Goal: Register for event/course

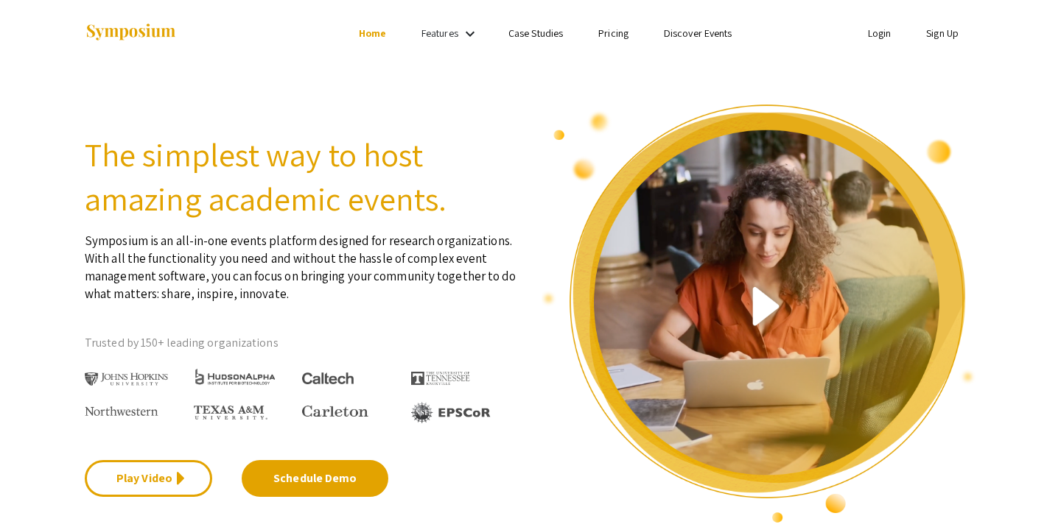
click at [945, 32] on link "Sign Up" at bounding box center [942, 33] width 32 height 13
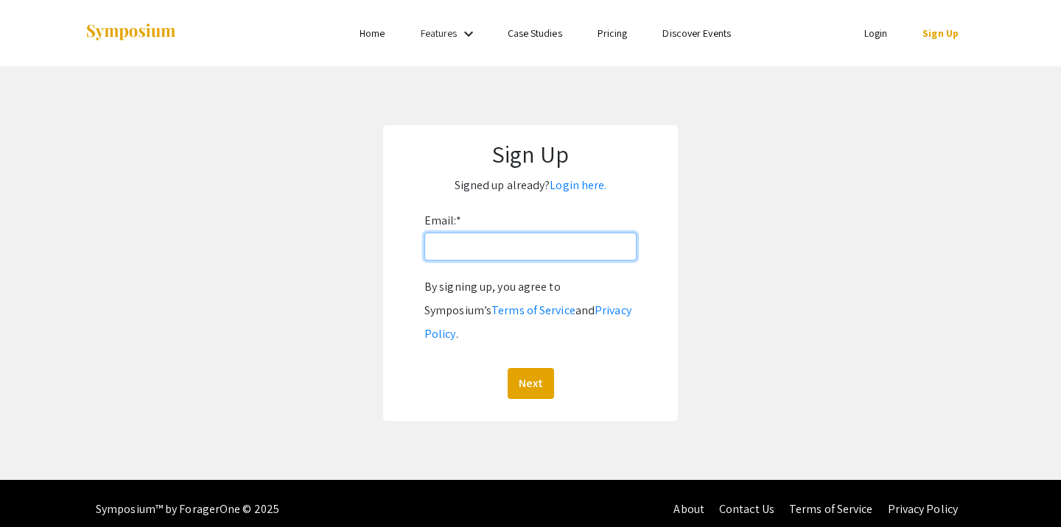
click at [468, 258] on input "Email: *" at bounding box center [530, 247] width 212 height 28
type input "[EMAIL_ADDRESS][DOMAIN_NAME]"
click at [525, 368] on button "Next" at bounding box center [530, 383] width 46 height 31
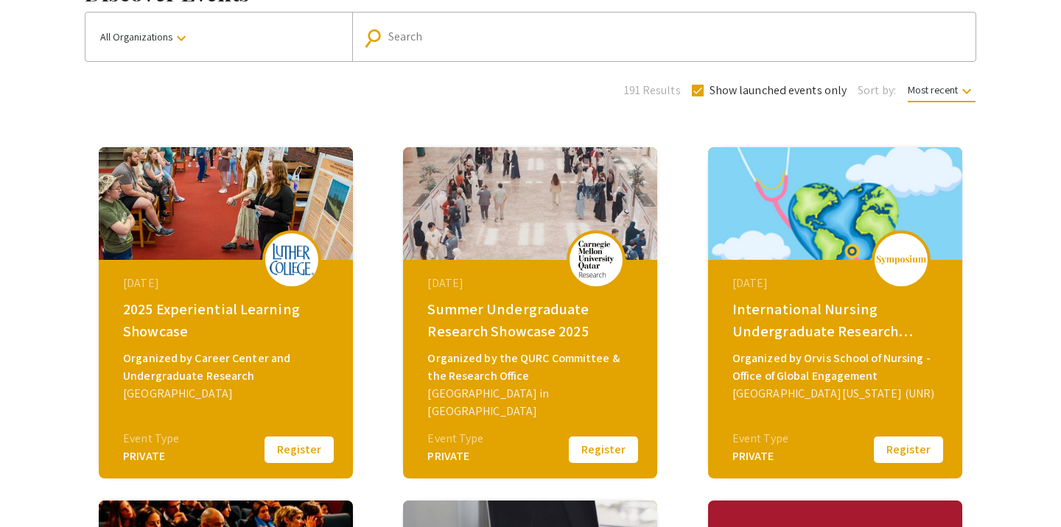
scroll to position [108, 0]
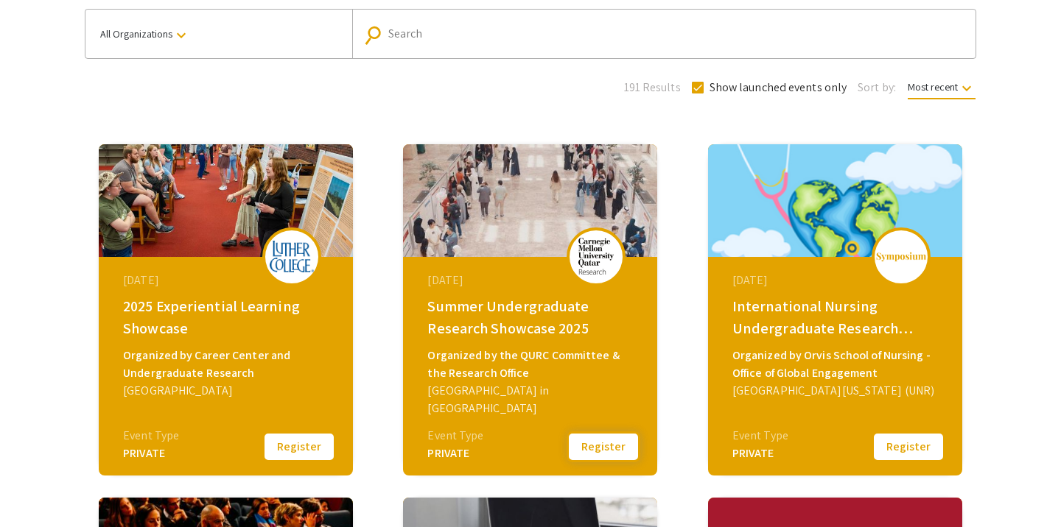
click at [614, 454] on button "Register" at bounding box center [603, 447] width 74 height 31
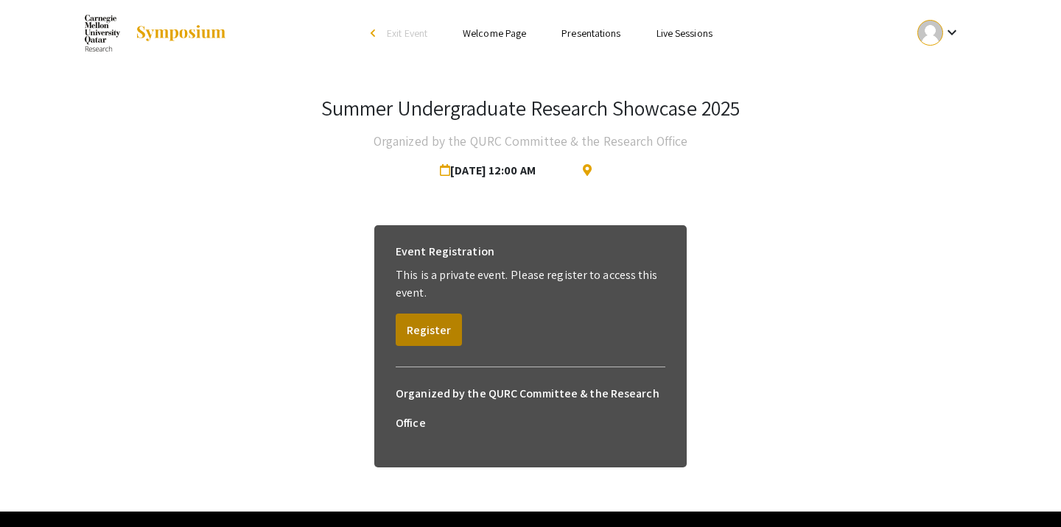
click at [440, 333] on button "Register" at bounding box center [428, 330] width 66 height 32
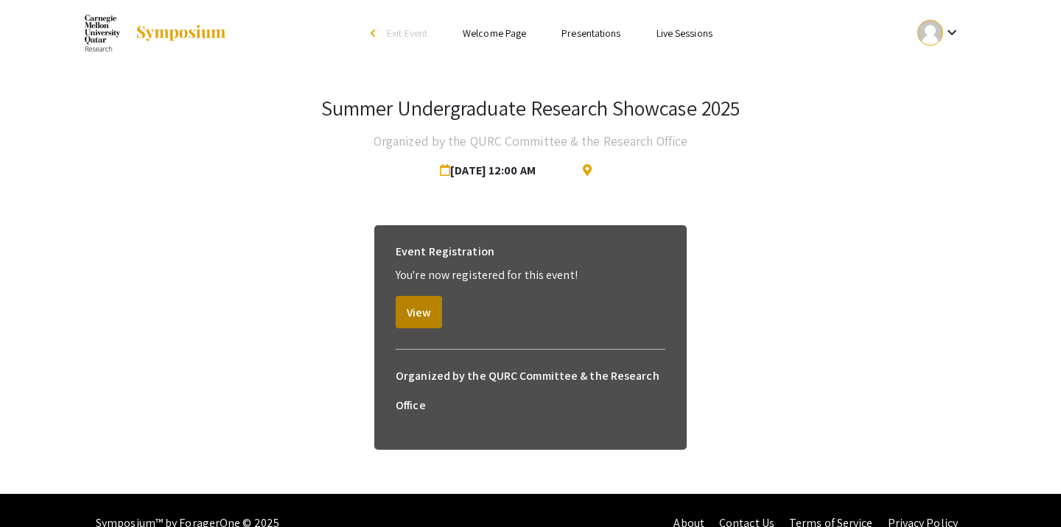
click at [423, 317] on button "View" at bounding box center [418, 312] width 46 height 32
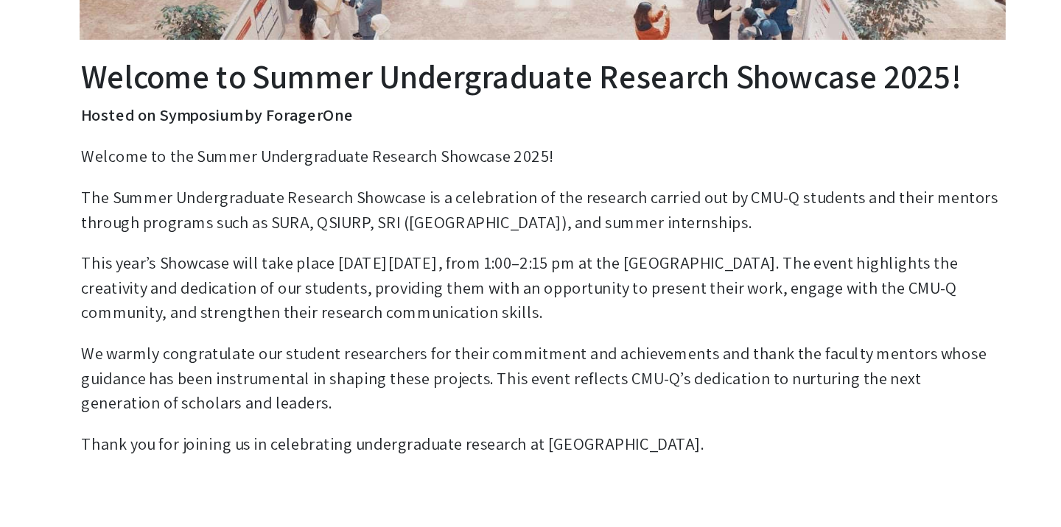
scroll to position [119, 0]
